Goal: Transaction & Acquisition: Purchase product/service

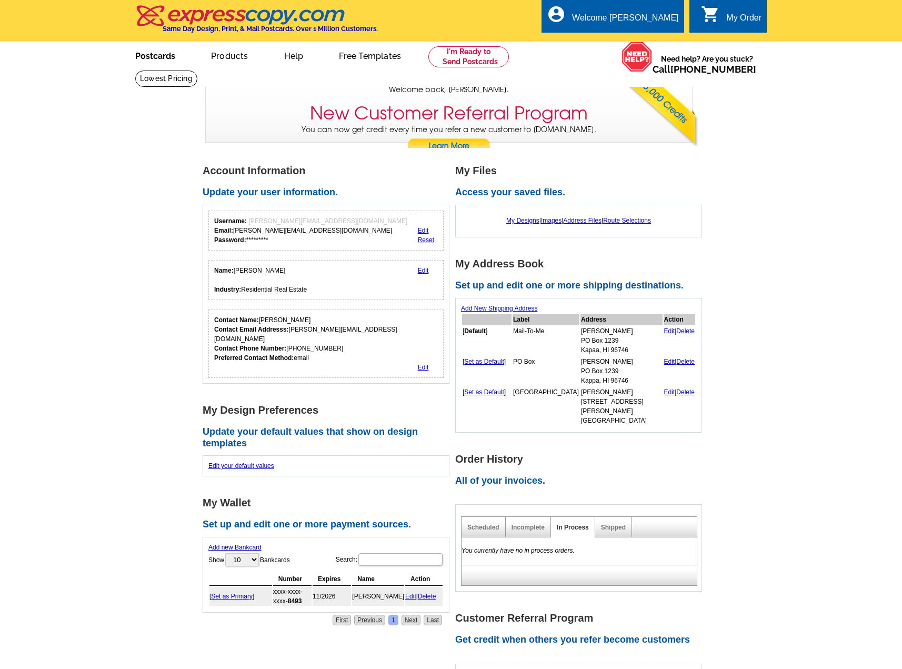
click at [159, 60] on link "Postcards" at bounding box center [155, 55] width 74 height 25
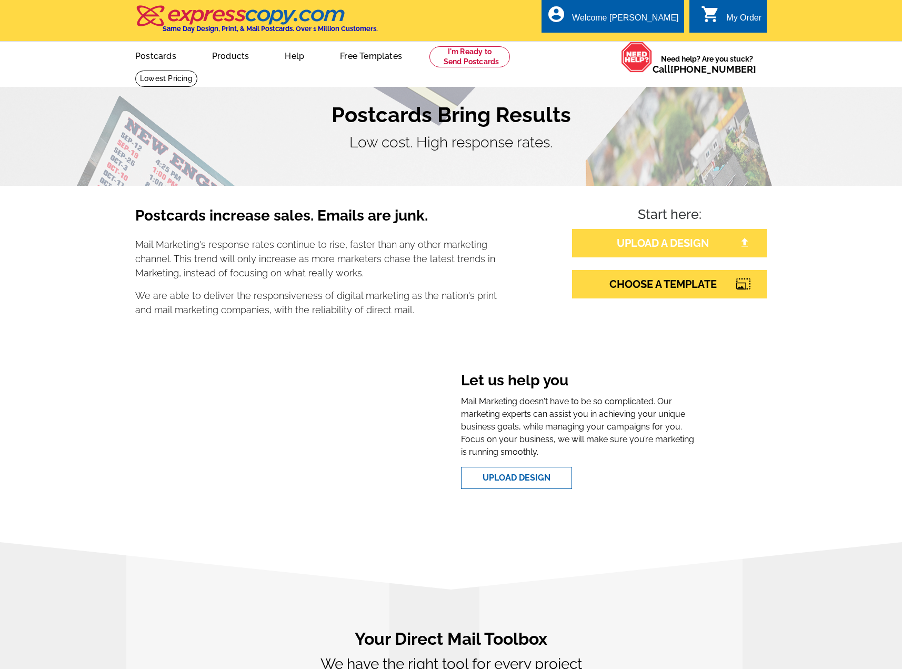
click at [669, 245] on link "UPLOAD A DESIGN" at bounding box center [669, 243] width 195 height 28
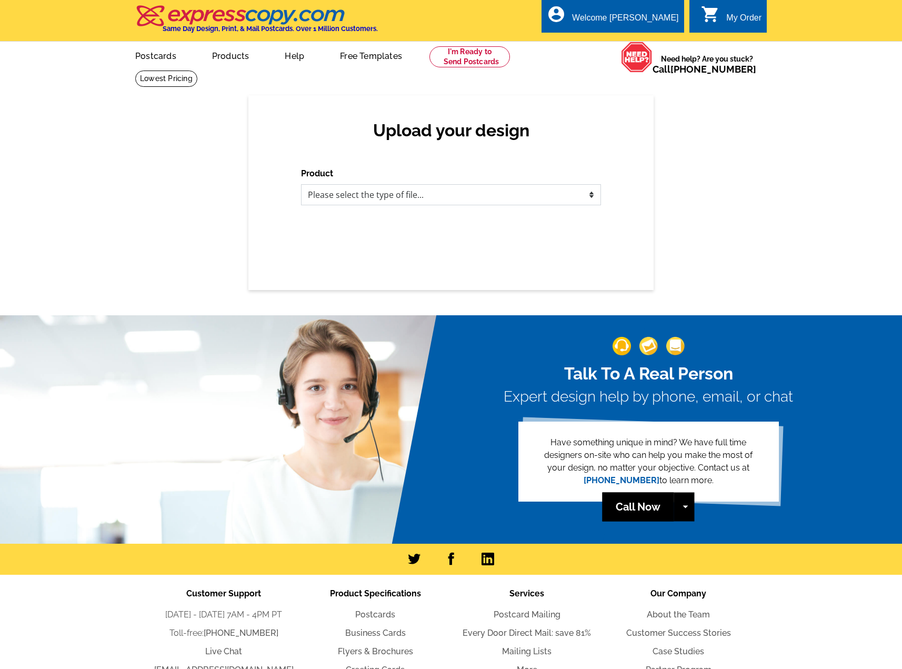
click at [420, 194] on select "Please select the type of file... Postcards Business Cards Letters and flyers G…" at bounding box center [451, 194] width 300 height 21
select select "1"
click at [301, 185] on select "Please select the type of file... Postcards Business Cards Letters and flyers G…" at bounding box center [451, 194] width 300 height 21
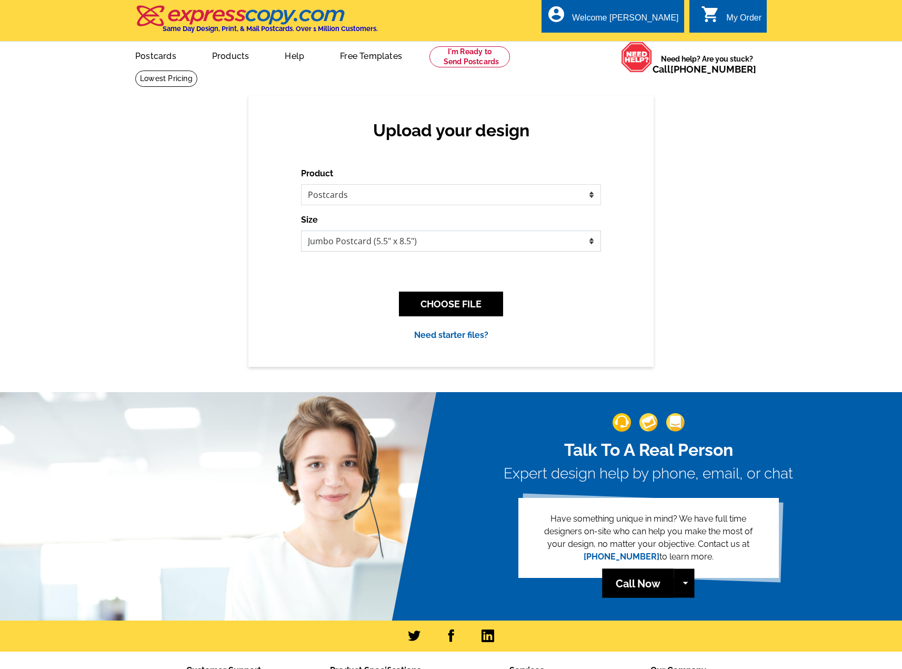
click at [388, 244] on select "Jumbo Postcard (5.5" x 8.5") Regular Postcard (4.25" x 5.6") Panoramic Postcard…" at bounding box center [451, 240] width 300 height 21
select select "1"
click at [301, 231] on select "Jumbo Postcard (5.5" x 8.5") Regular Postcard (4.25" x 5.6") Panoramic Postcard…" at bounding box center [451, 240] width 300 height 21
click at [473, 55] on link at bounding box center [469, 56] width 80 height 21
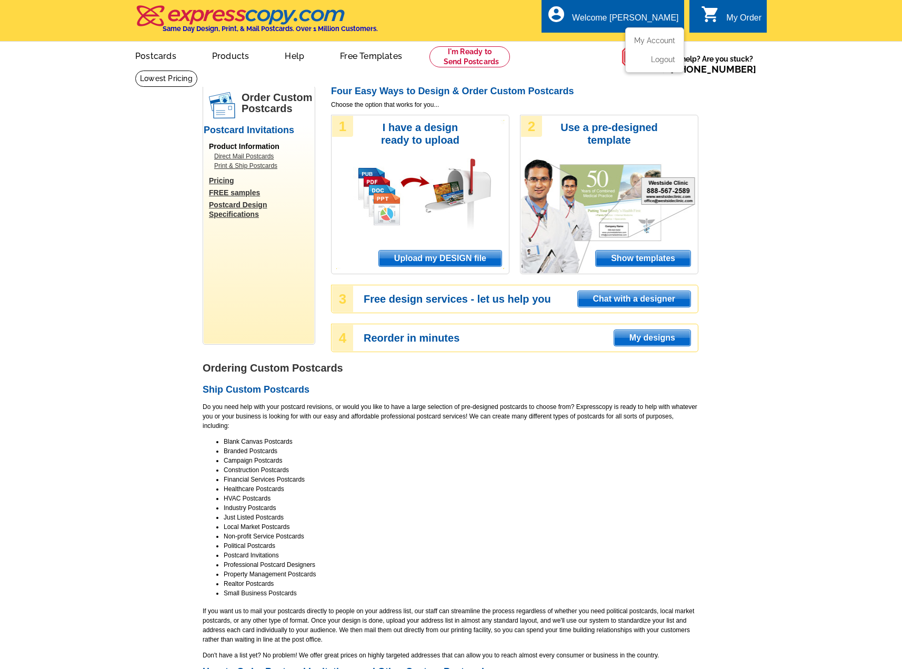
click at [641, 23] on div "Welcome [PERSON_NAME]" at bounding box center [625, 20] width 106 height 15
click at [746, 17] on div "My Order" at bounding box center [743, 20] width 35 height 15
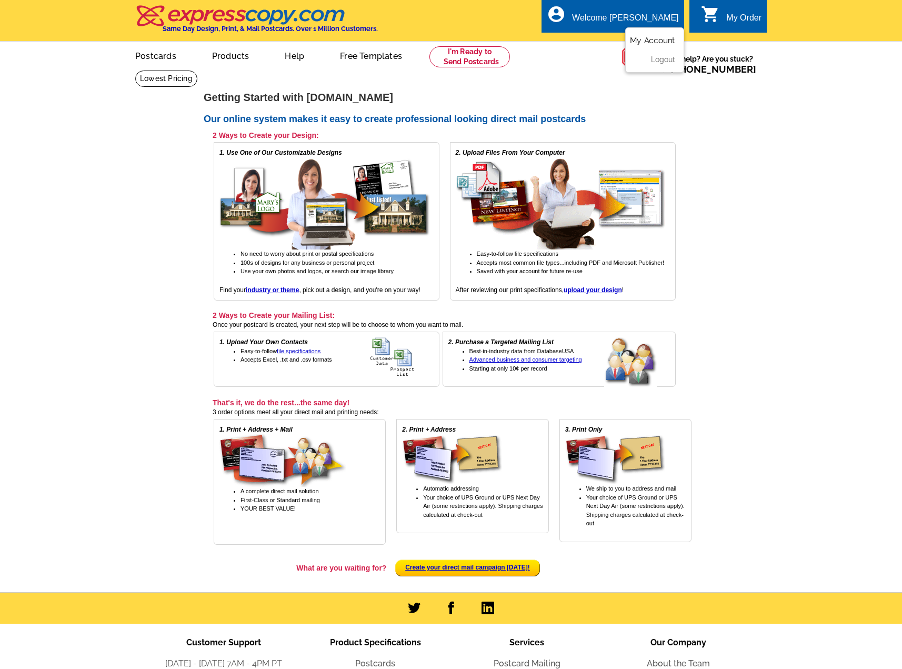
click at [645, 42] on link "My Account" at bounding box center [652, 40] width 45 height 9
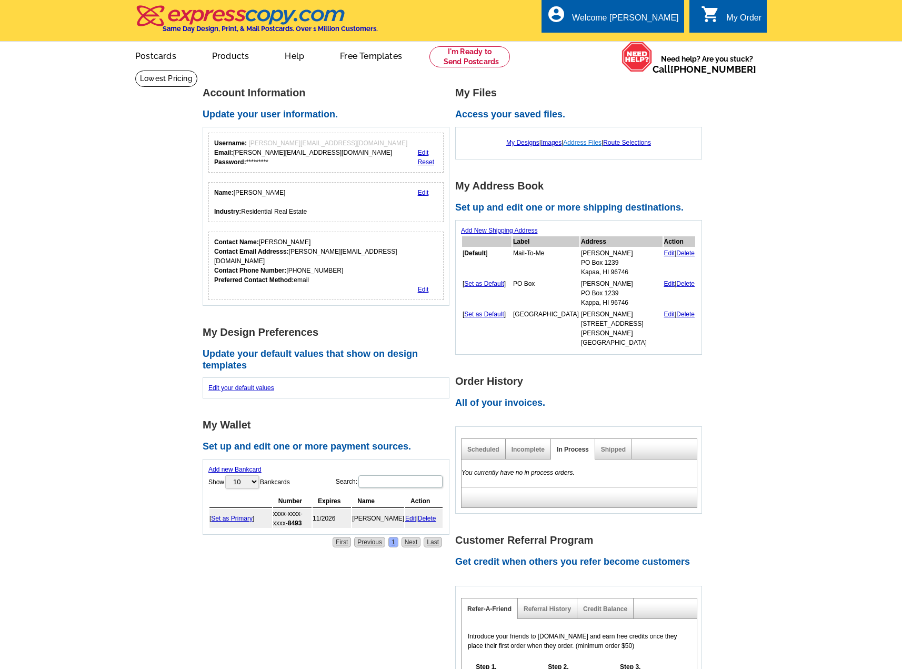
click at [582, 142] on link "Address Files" at bounding box center [582, 142] width 38 height 7
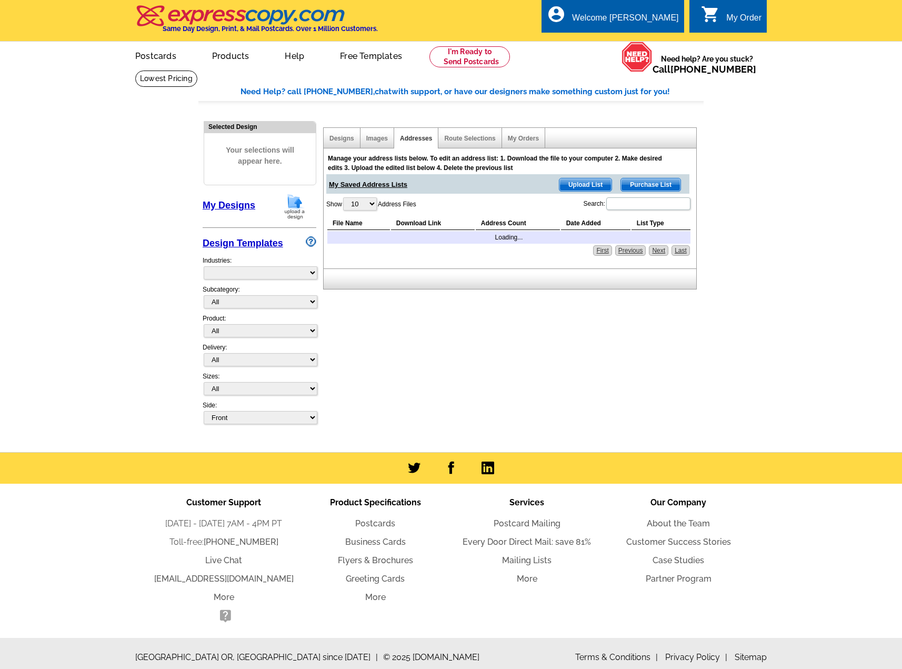
select select "785"
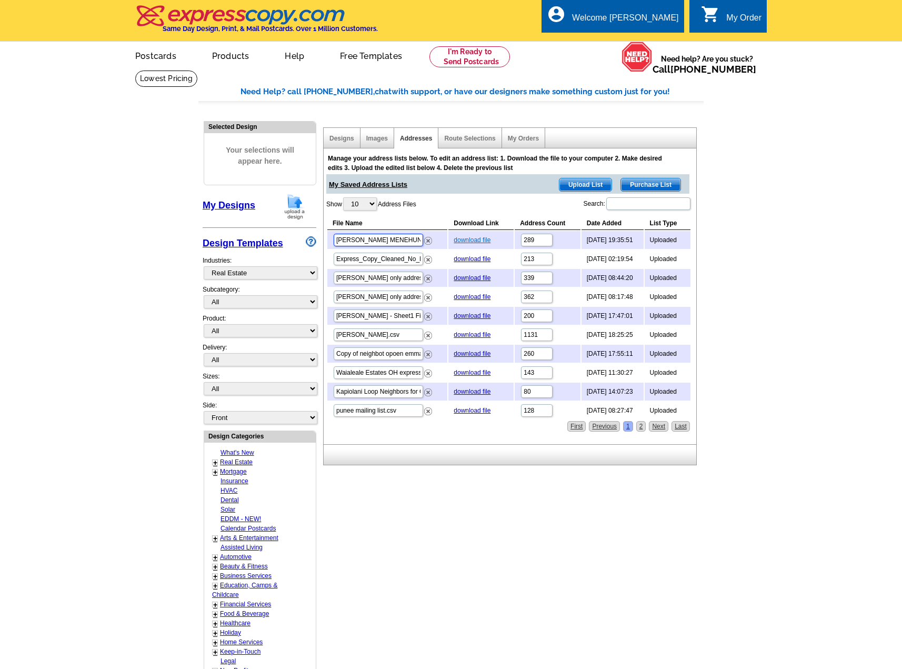
scroll to position [0, 125]
drag, startPoint x: 374, startPoint y: 241, endPoint x: 457, endPoint y: 241, distance: 83.1
click at [457, 241] on tr "[PERSON_NAME] MENEHUNE - Mail List - ExpressCopy V2 MailingAddress 1.csv downlo…" at bounding box center [508, 240] width 363 height 18
click at [769, 256] on main "Need Help? call [PHONE_NUMBER], chat with support, or have our designers make s…" at bounding box center [451, 461] width 902 height 782
